Goal: Task Accomplishment & Management: Complete application form

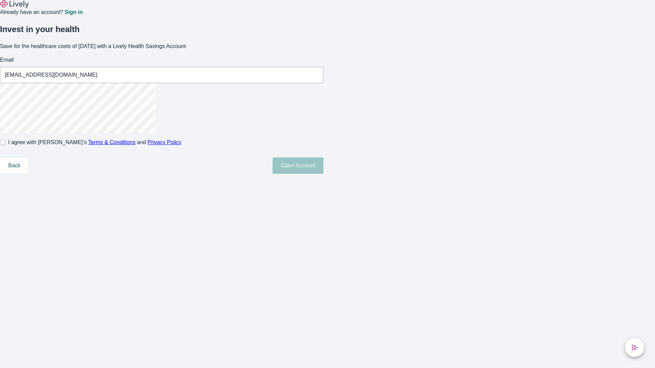
click at [5, 145] on input "I agree with Lively’s Terms & Conditions and Privacy Policy" at bounding box center [2, 142] width 5 height 5
checkbox input "true"
click at [323, 174] on button "Open Account" at bounding box center [297, 165] width 51 height 16
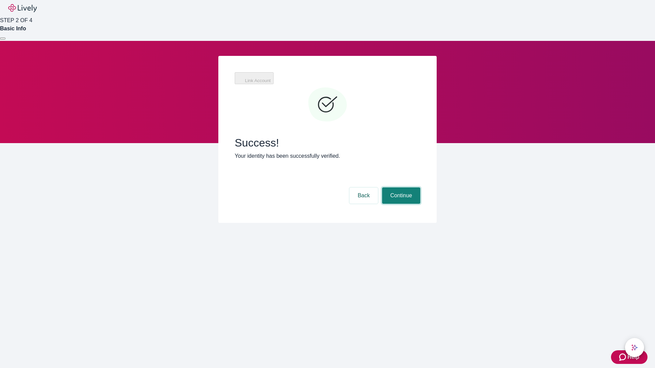
click at [400, 187] on button "Continue" at bounding box center [401, 195] width 38 height 16
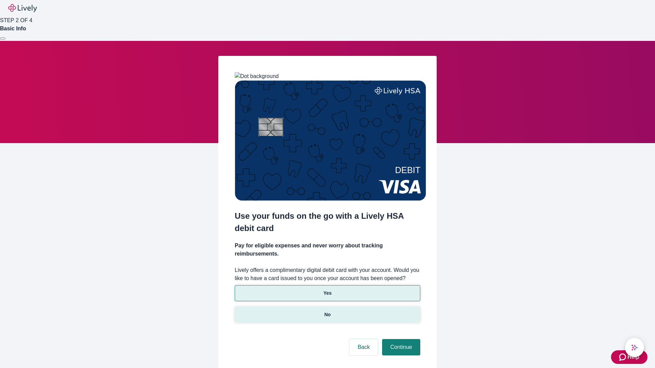
click at [327, 311] on p "No" at bounding box center [327, 314] width 6 height 7
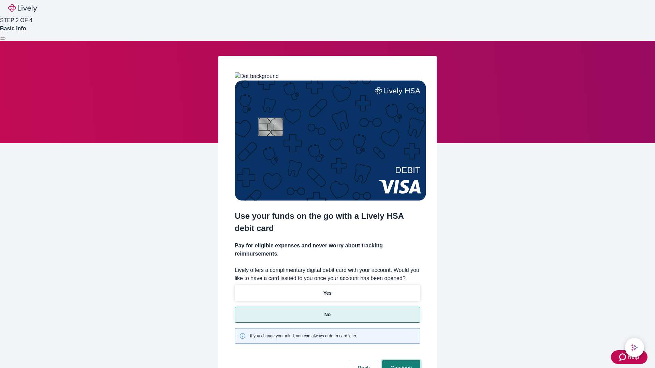
click at [400, 360] on button "Continue" at bounding box center [401, 368] width 38 height 16
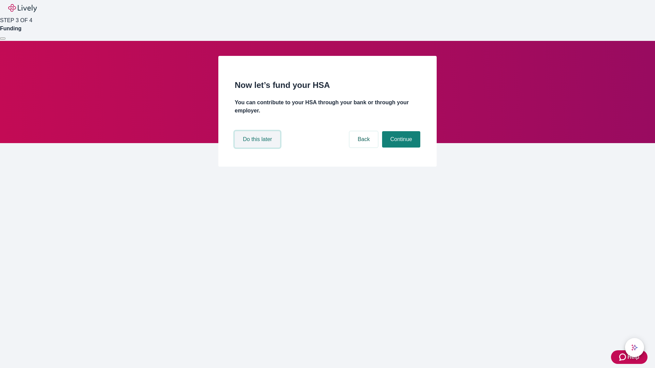
click at [258, 148] on button "Do this later" at bounding box center [257, 139] width 45 height 16
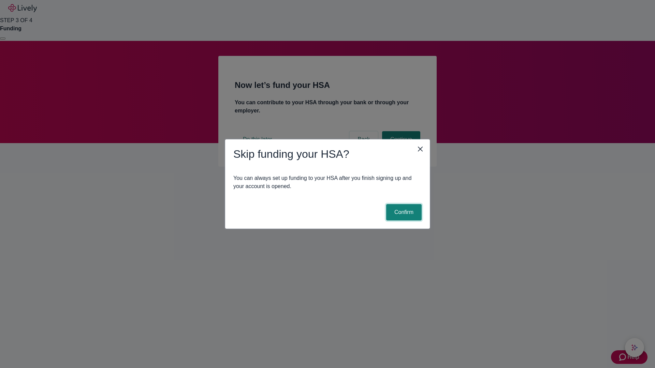
click at [403, 212] on button "Confirm" at bounding box center [403, 212] width 35 height 16
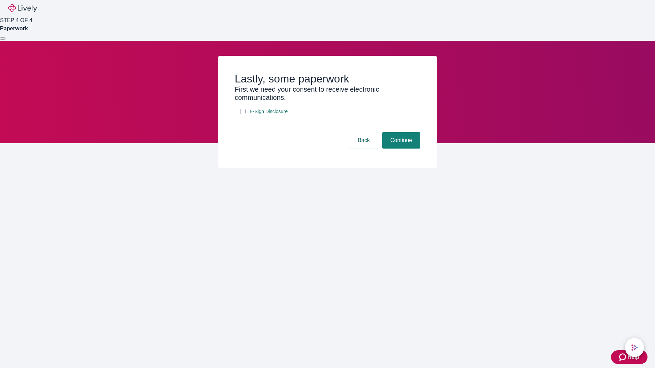
click at [243, 114] on input "E-Sign Disclosure" at bounding box center [242, 111] width 5 height 5
checkbox input "true"
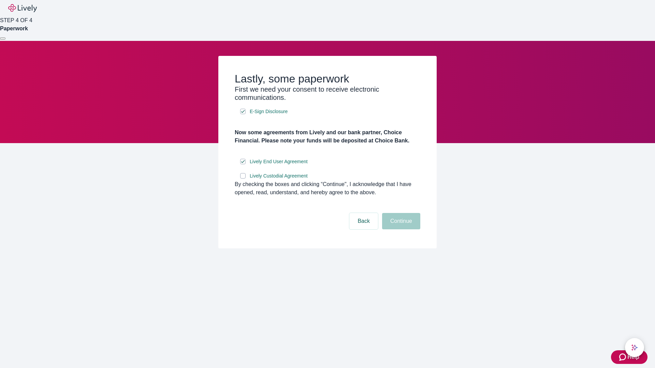
click at [243, 179] on input "Lively Custodial Agreement" at bounding box center [242, 175] width 5 height 5
checkbox input "true"
click at [400, 229] on button "Continue" at bounding box center [401, 221] width 38 height 16
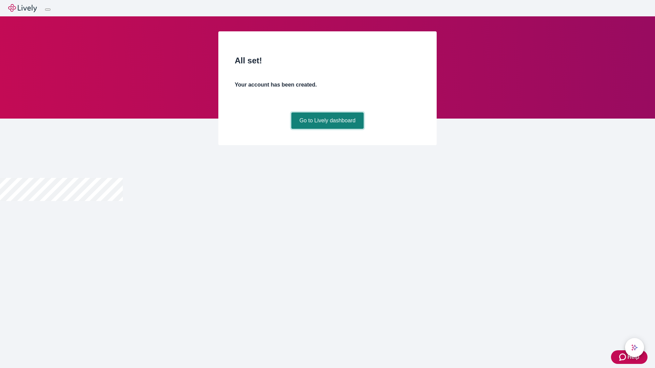
click at [327, 129] on link "Go to Lively dashboard" at bounding box center [327, 120] width 73 height 16
